Goal: Task Accomplishment & Management: Complete application form

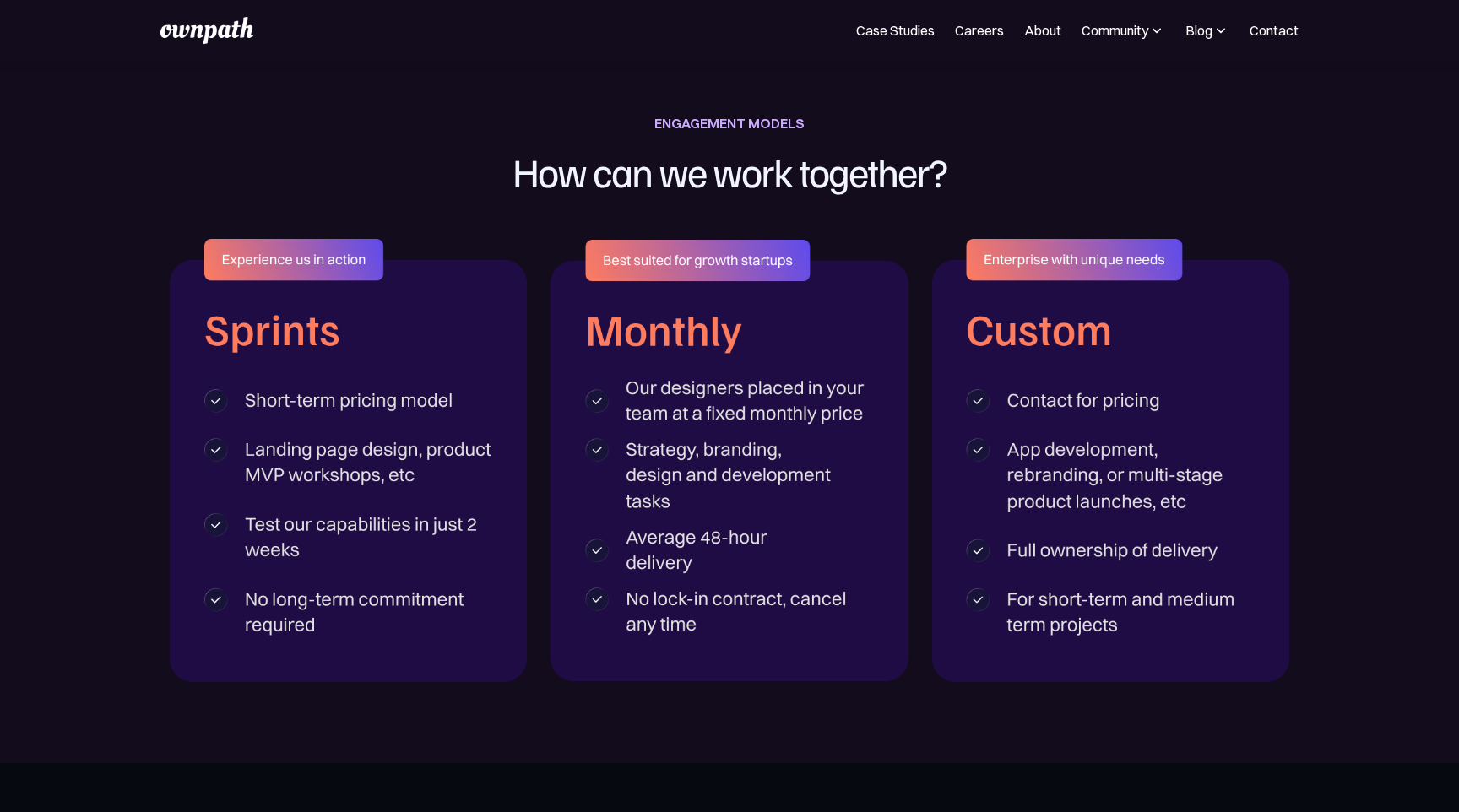
scroll to position [2705, 0]
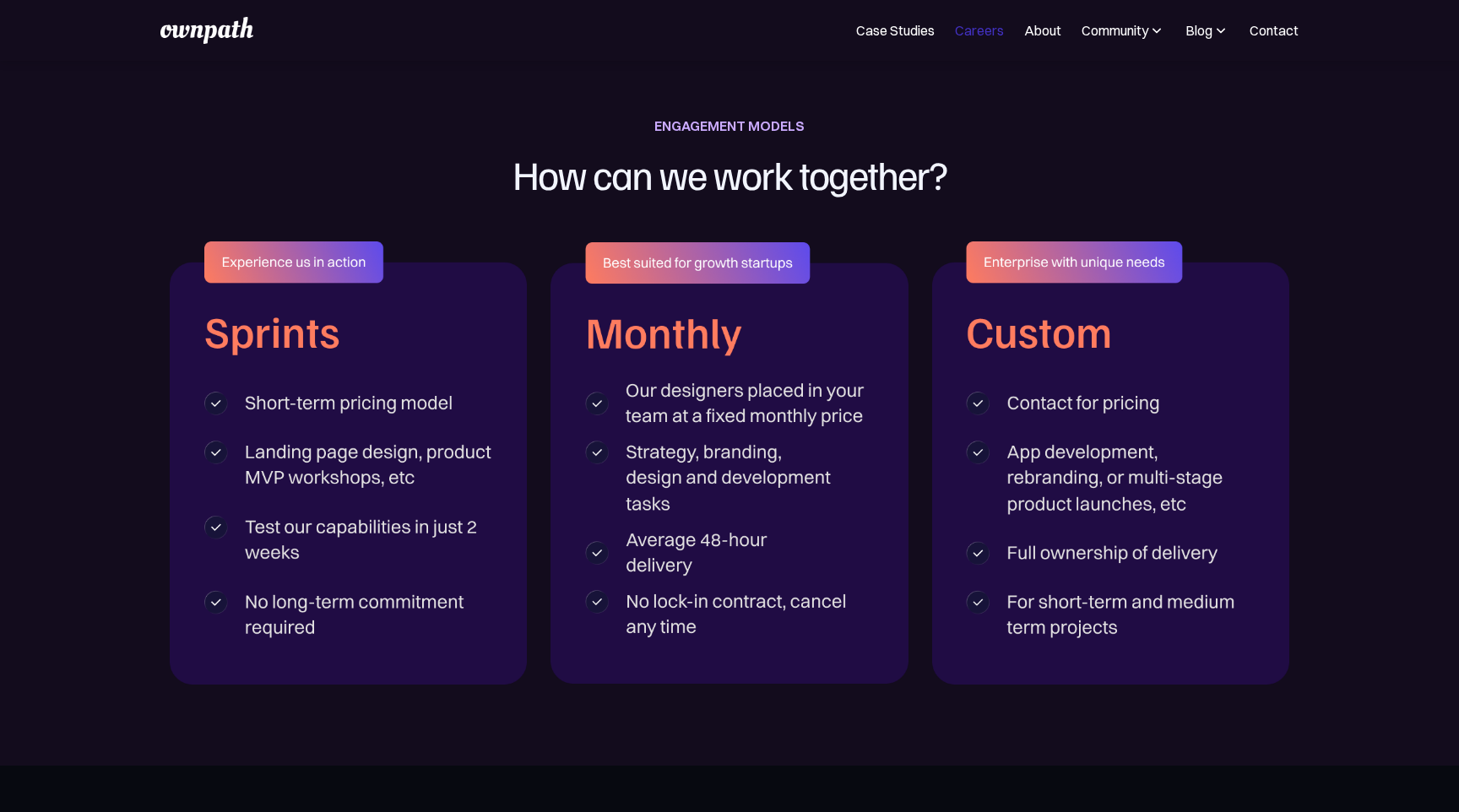
click at [978, 28] on link "Careers" at bounding box center [980, 29] width 49 height 20
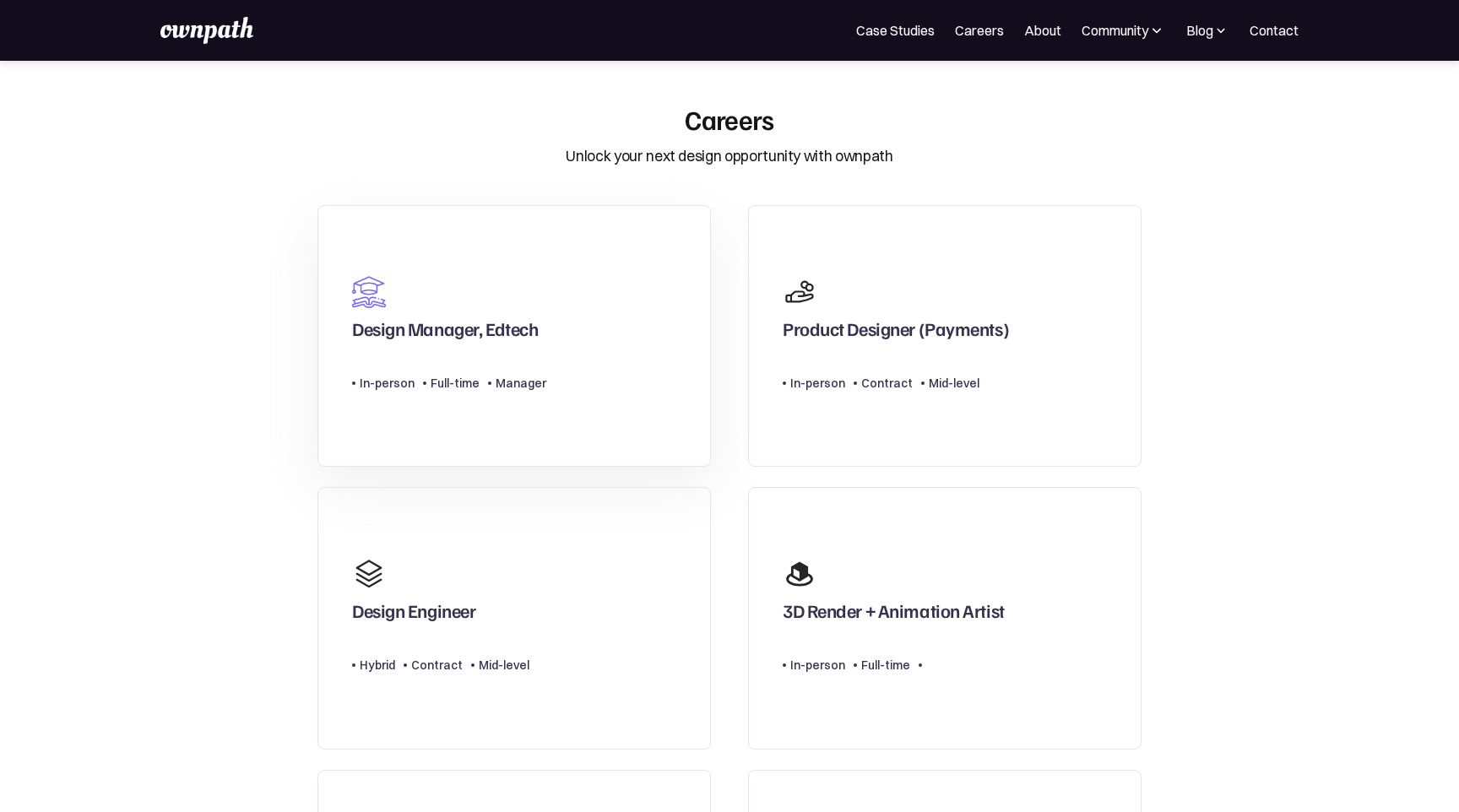
click at [644, 372] on link "Design Manager, Edtech Type Level In-person Full-time Manager" at bounding box center [514, 335] width 393 height 262
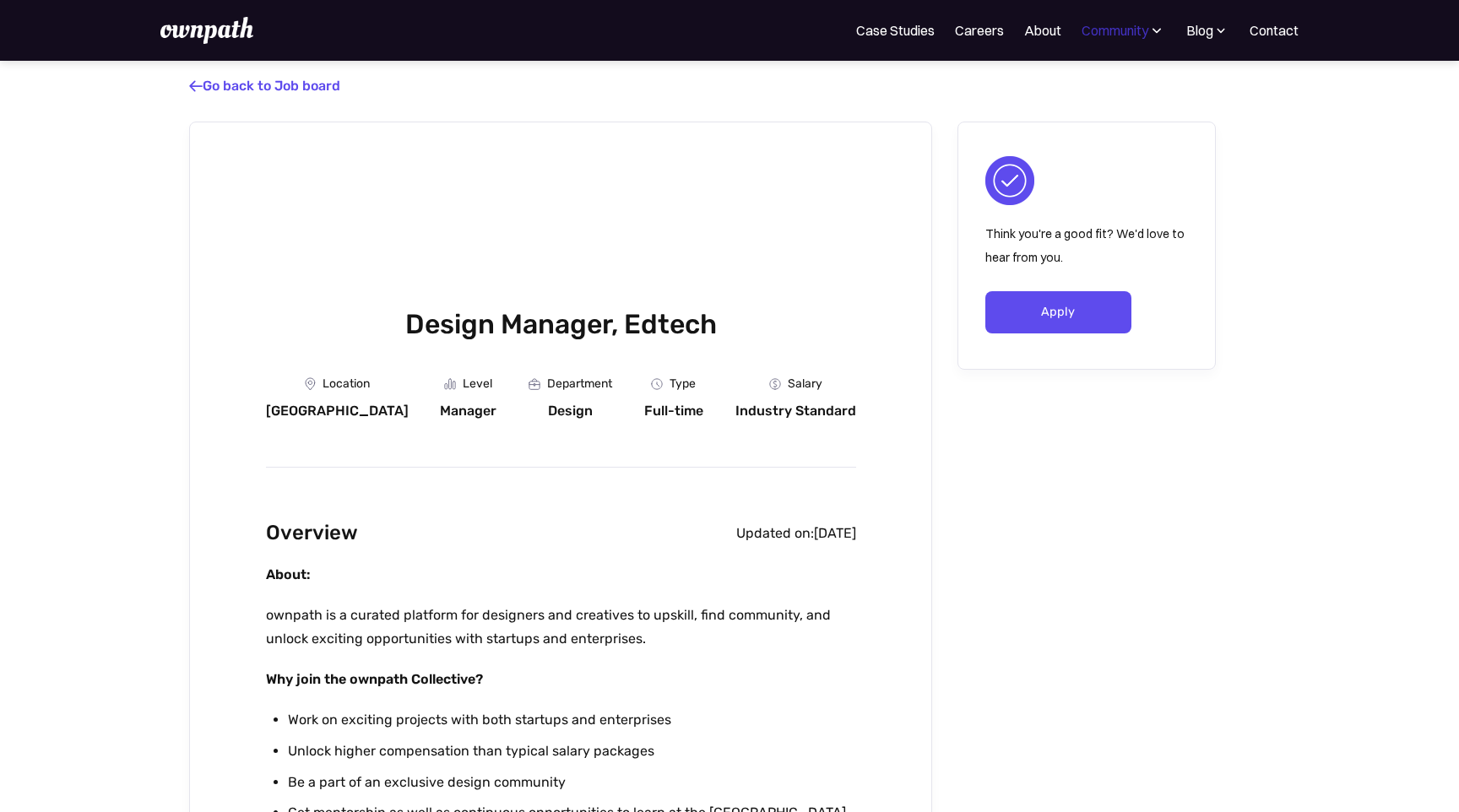
click at [1094, 30] on div "Community" at bounding box center [1115, 29] width 66 height 20
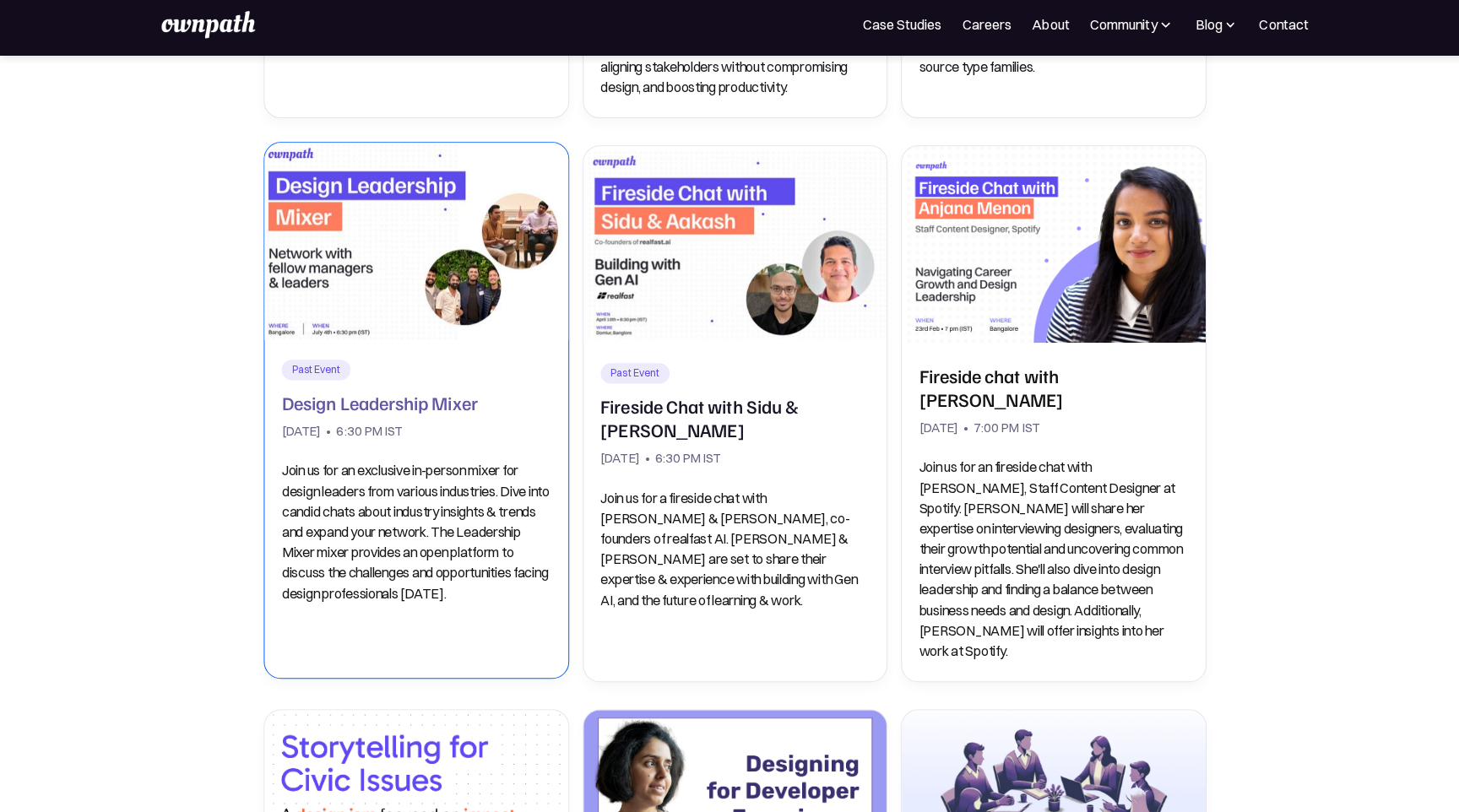
scroll to position [761, 0]
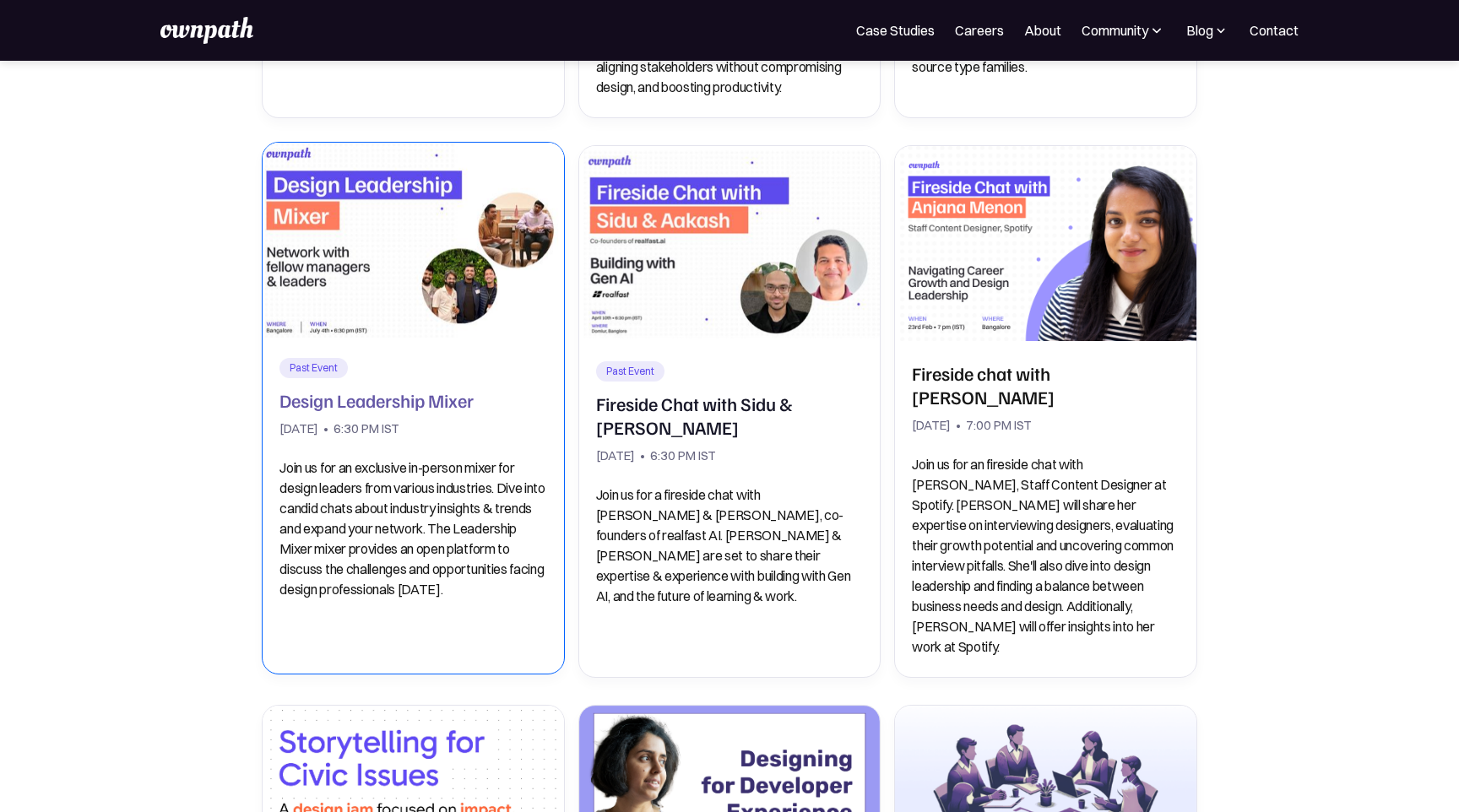
click at [457, 372] on div "Past Event Past Event Design Leadership Mixer July 4, 2024 • 6:30 PM IST Join u…" at bounding box center [413, 478] width 267 height 241
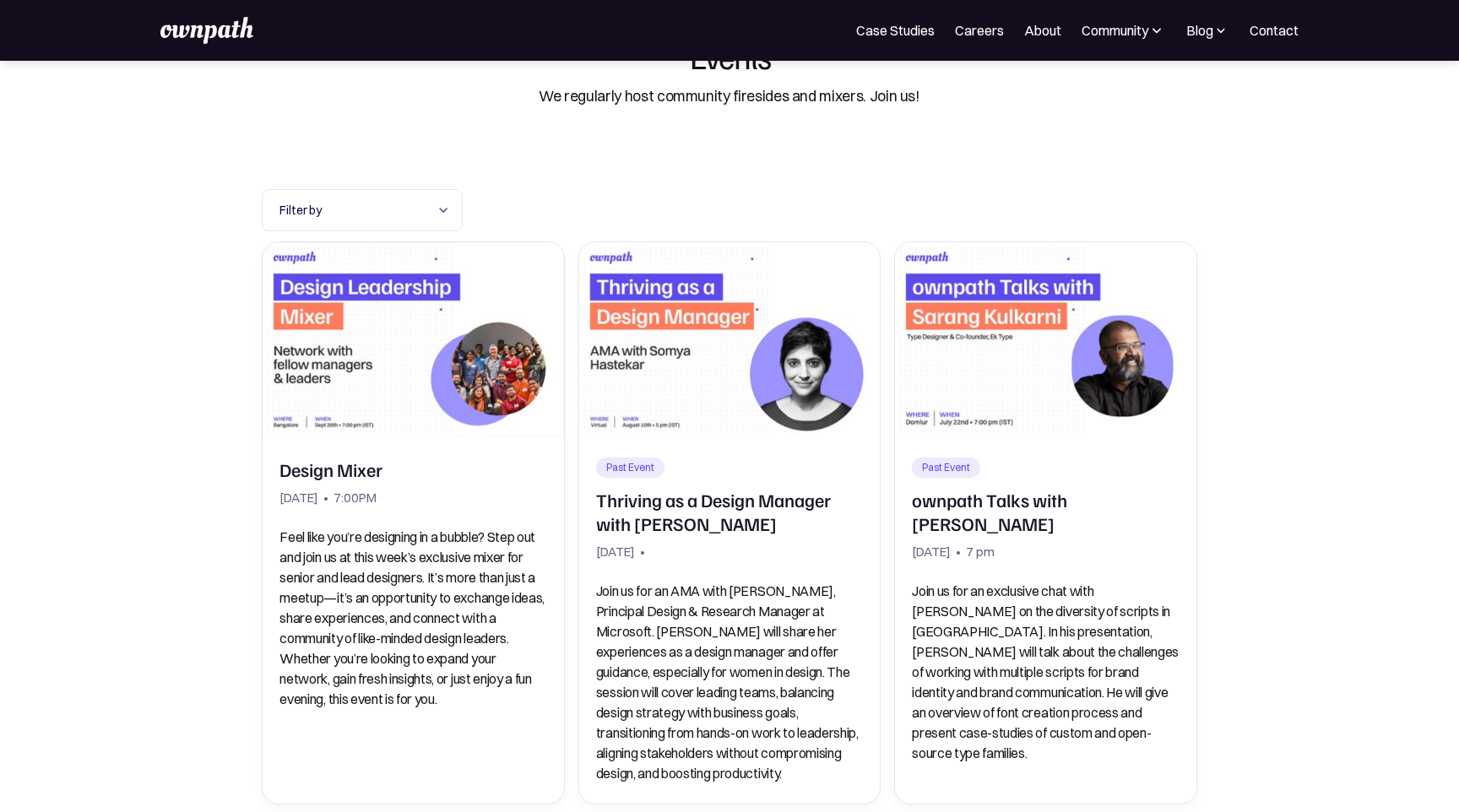
scroll to position [0, 0]
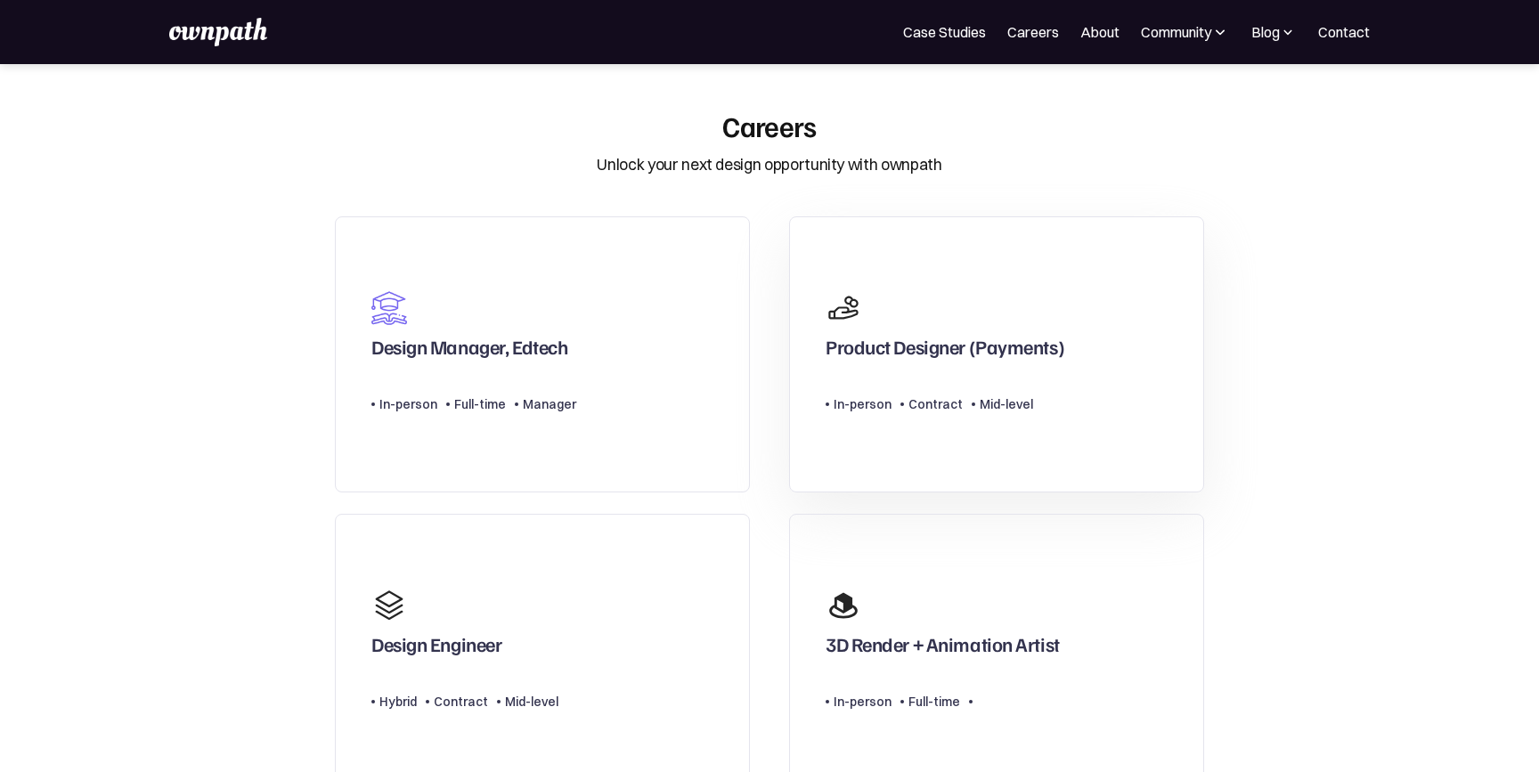
click at [1067, 322] on link "Product Designer (Payments) Type Level In-person Contract Mid-level" at bounding box center [996, 354] width 415 height 277
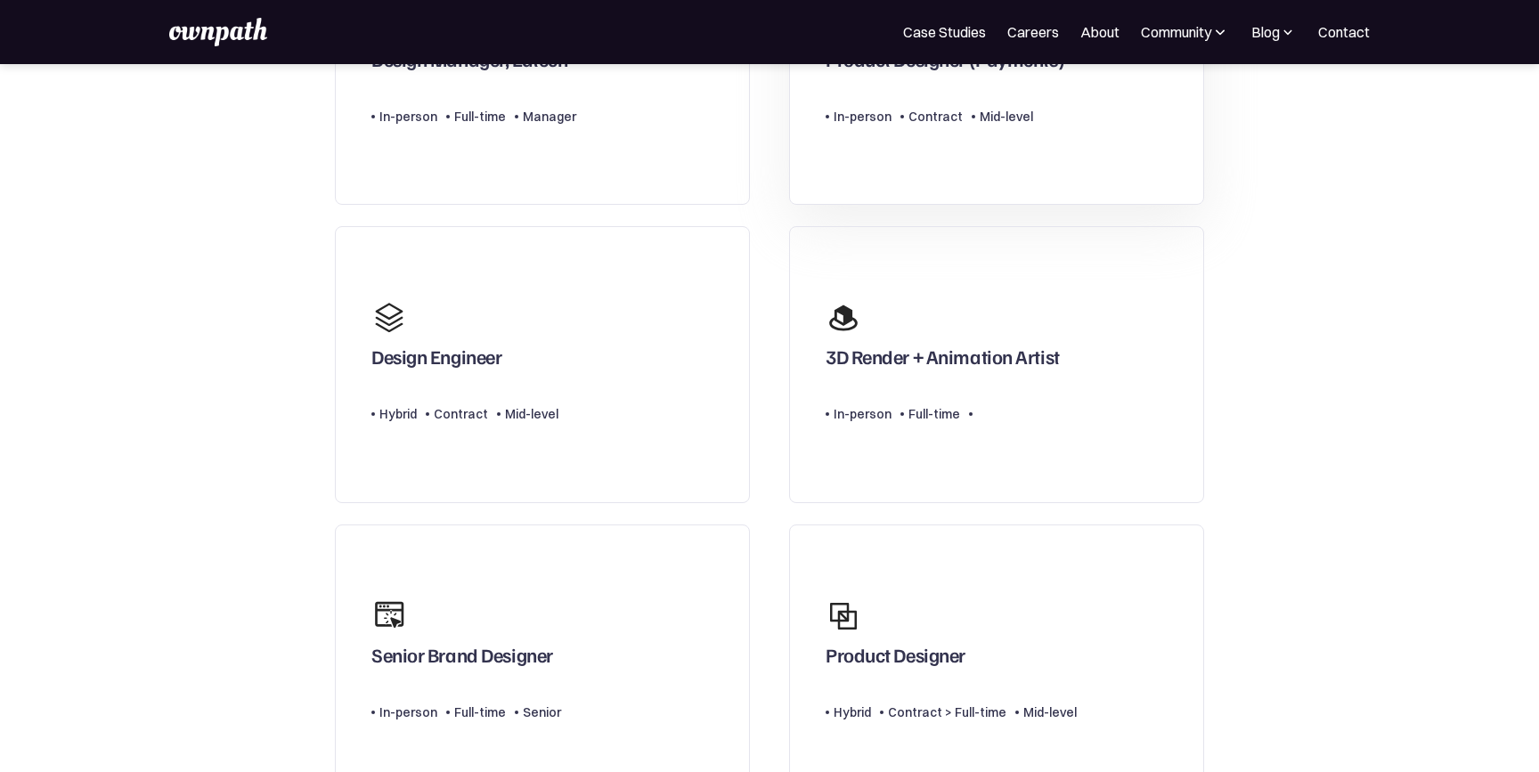
scroll to position [380, 0]
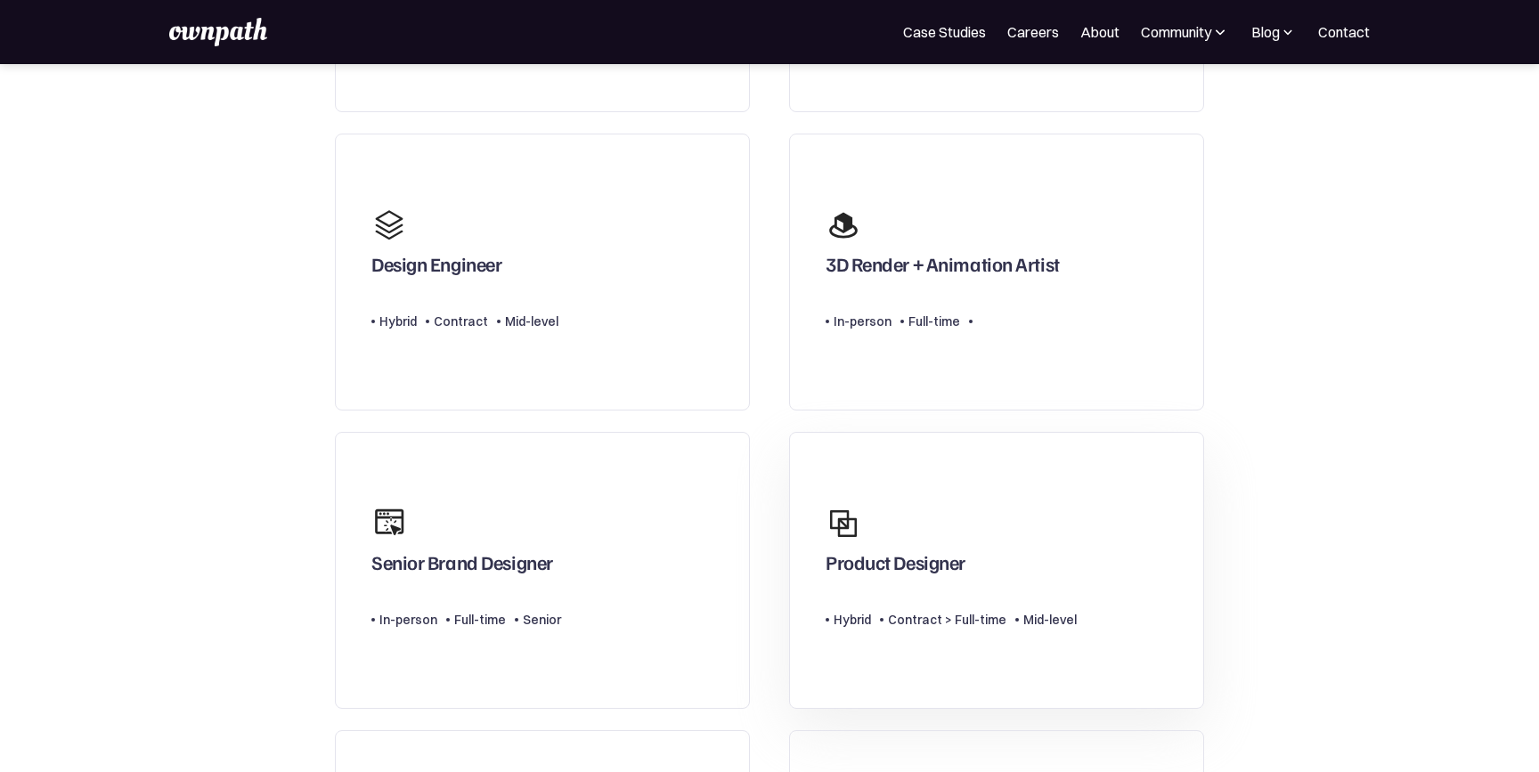
click at [1043, 531] on div "Product Designer" at bounding box center [951, 540] width 251 height 86
click at [500, 355] on link "Design Engineer Type Level Hybrid Contract Mid-level" at bounding box center [542, 272] width 415 height 277
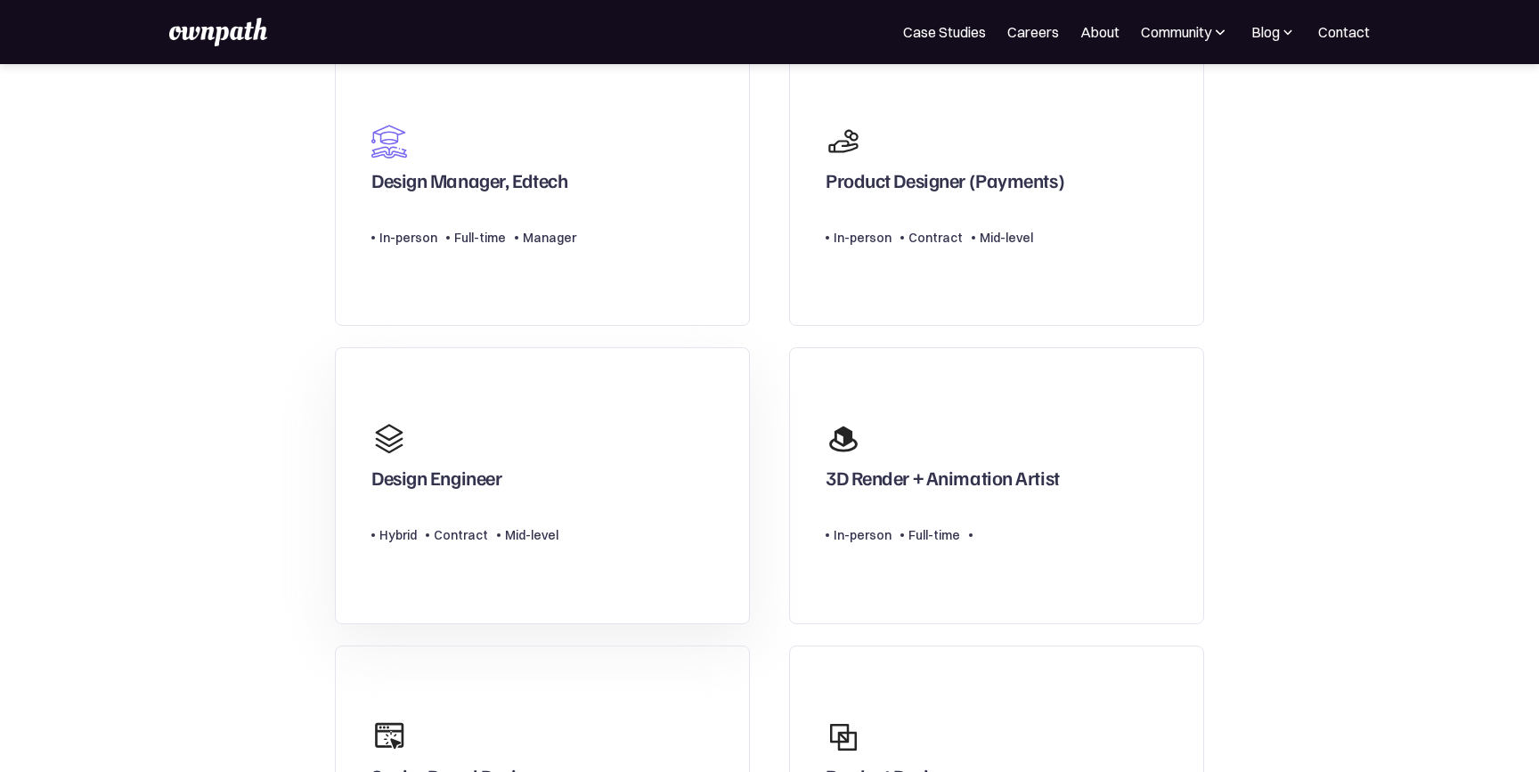
scroll to position [0, 0]
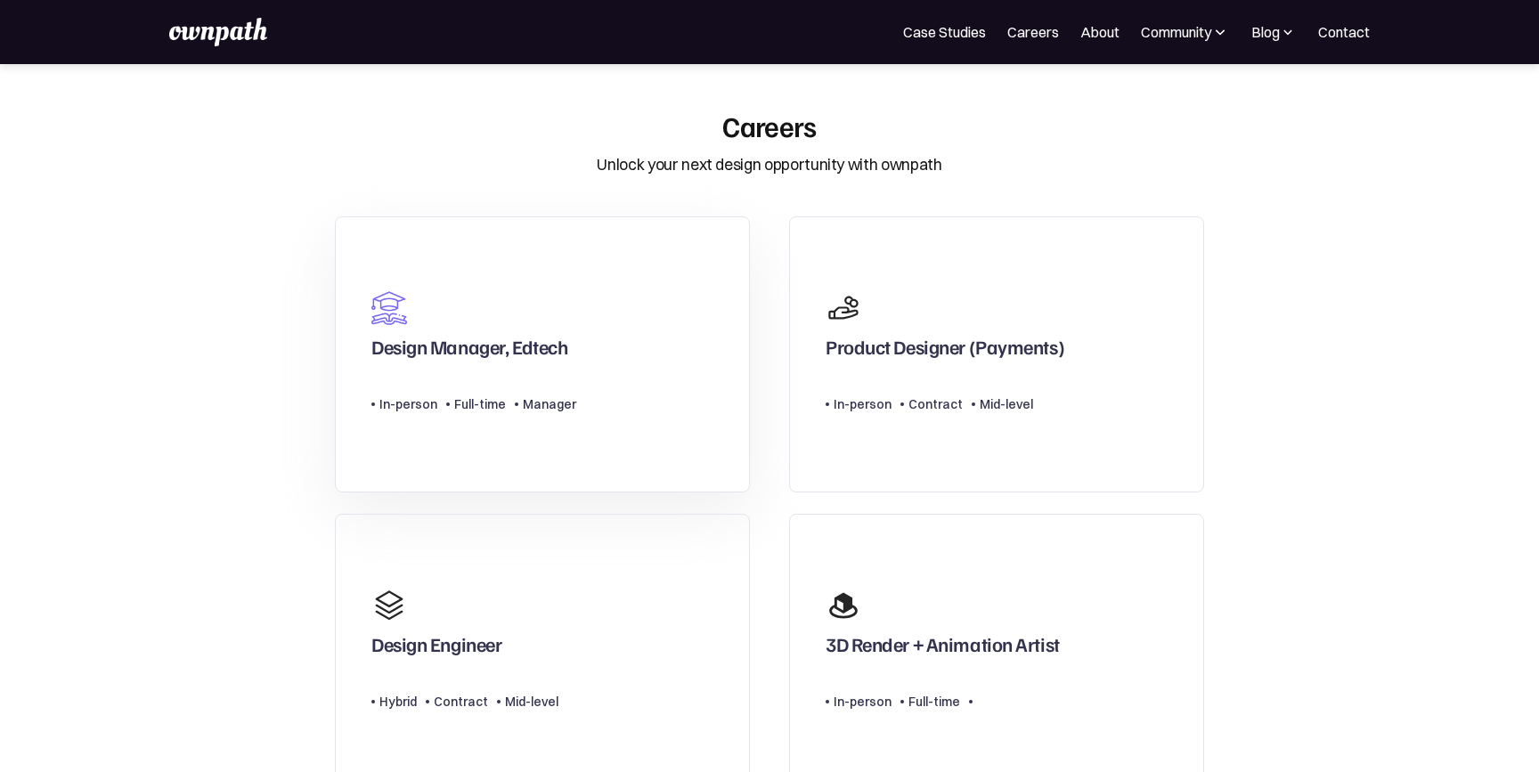
click at [596, 441] on link "Design Manager, Edtech Type Level In-person Full-time Manager" at bounding box center [542, 354] width 415 height 277
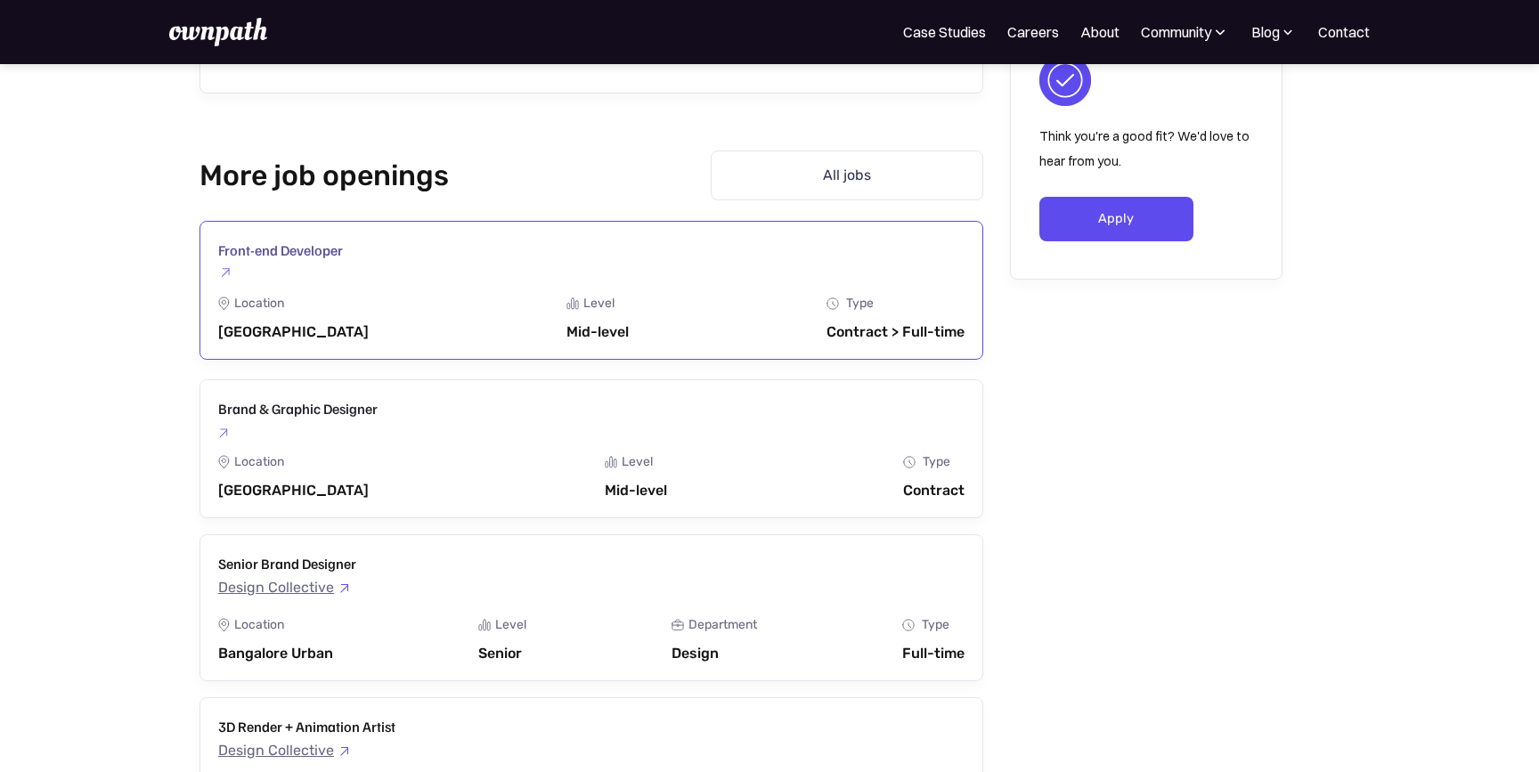
scroll to position [2444, 0]
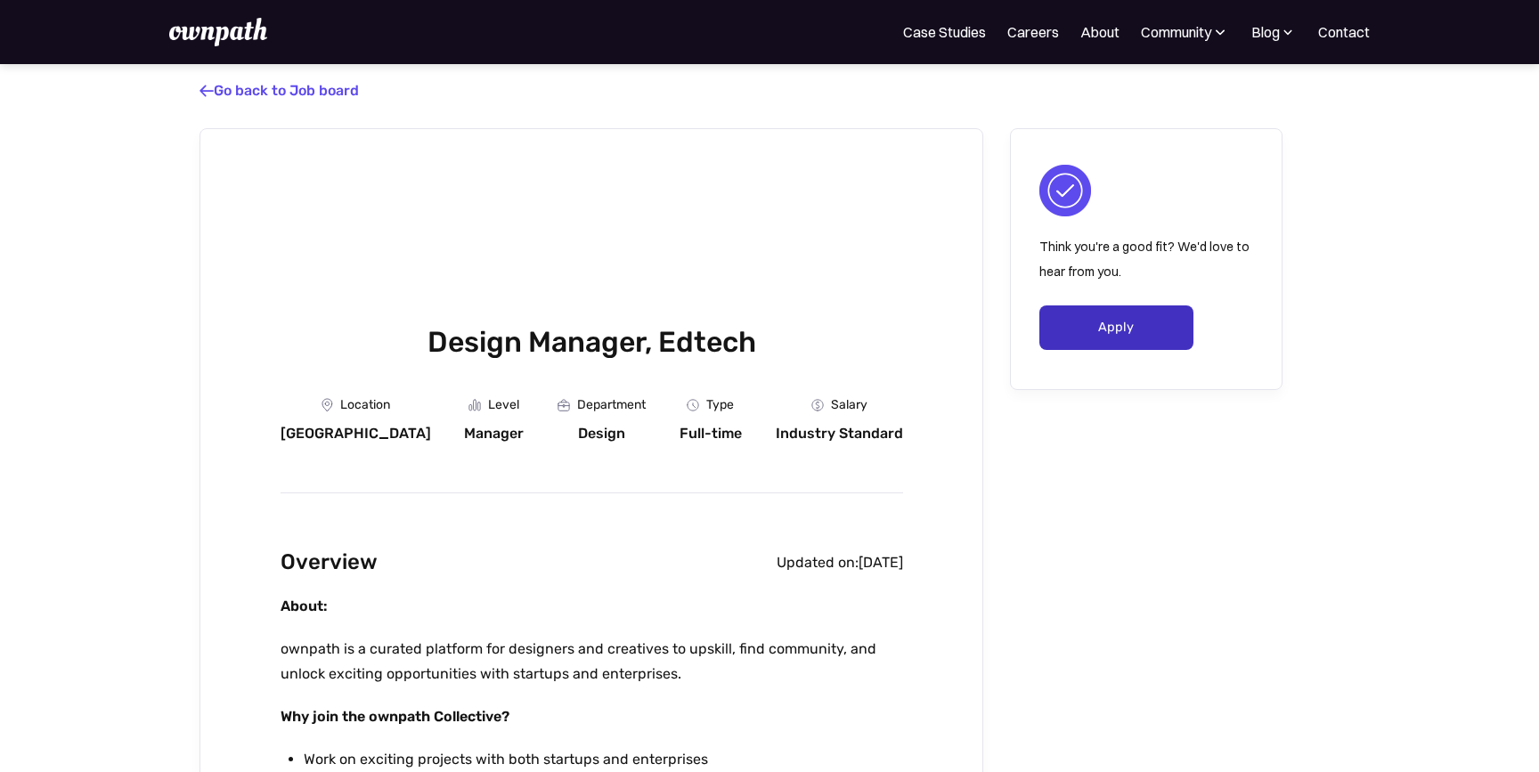
click at [1119, 321] on link "Apply" at bounding box center [1117, 328] width 154 height 45
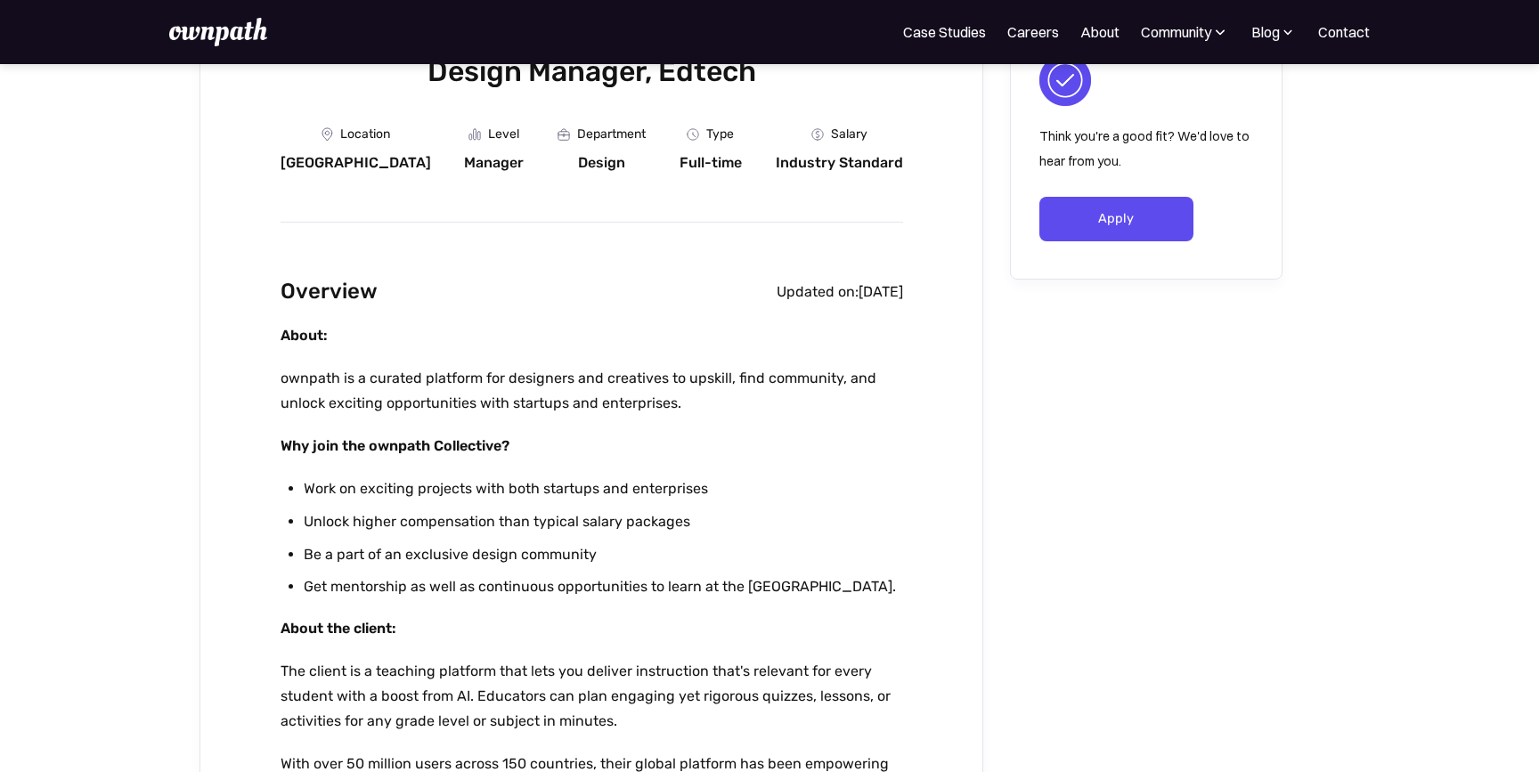
scroll to position [575, 0]
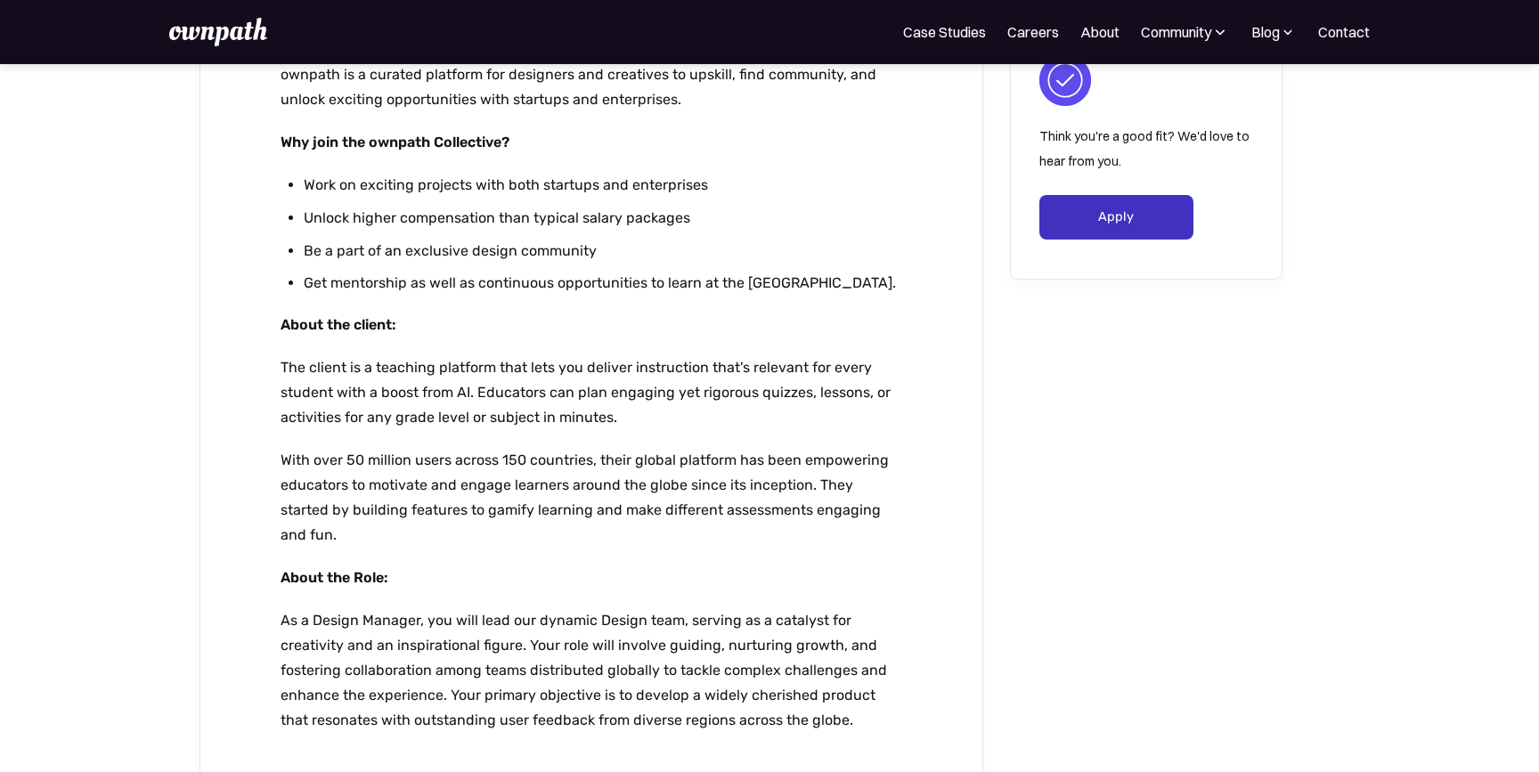
click at [1111, 218] on link "Apply" at bounding box center [1117, 217] width 154 height 45
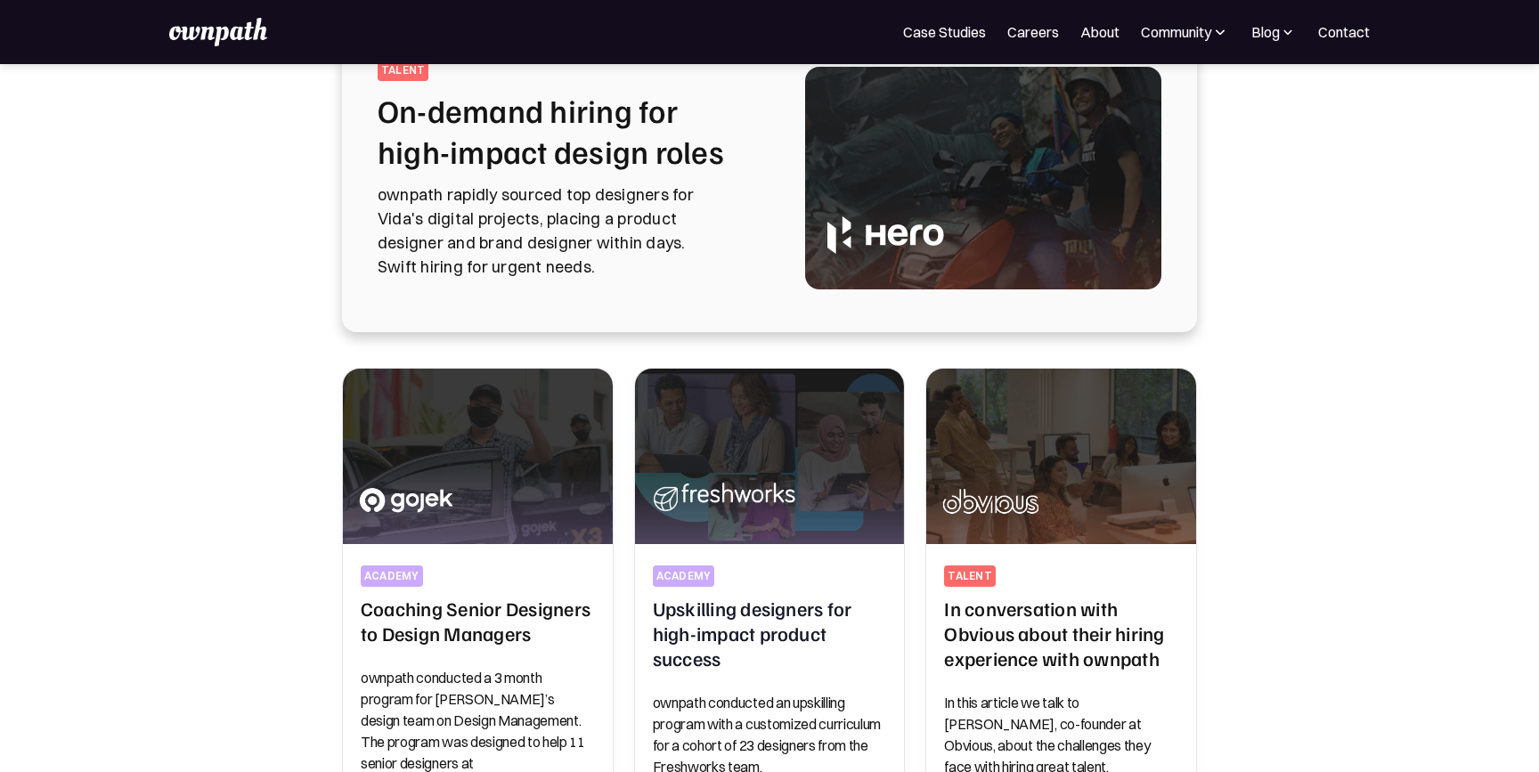
scroll to position [119, 0]
